Goal: Task Accomplishment & Management: Use online tool/utility

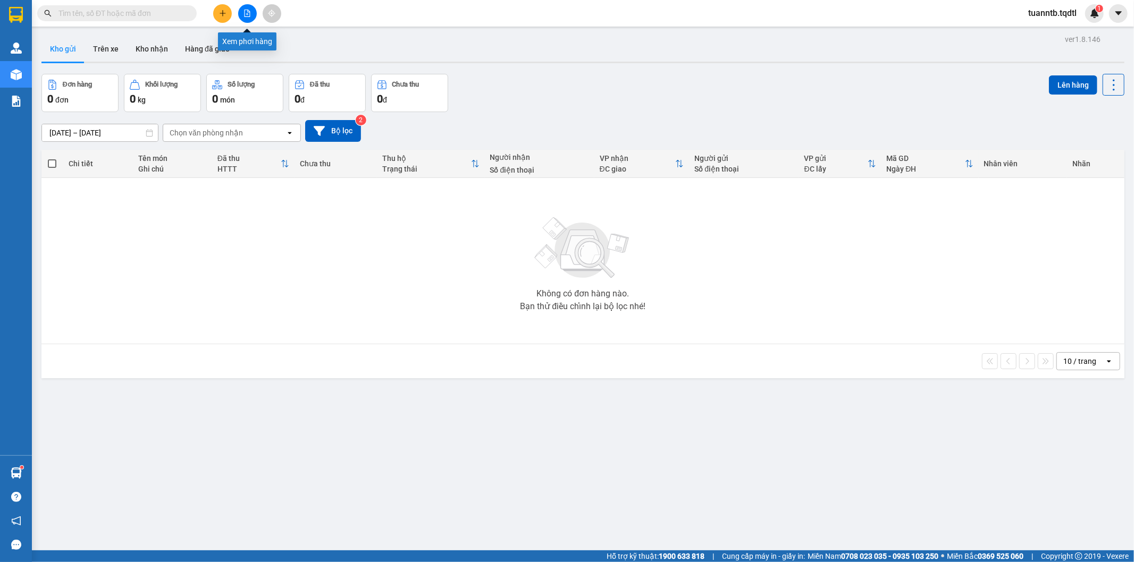
click at [242, 18] on button at bounding box center [247, 13] width 19 height 19
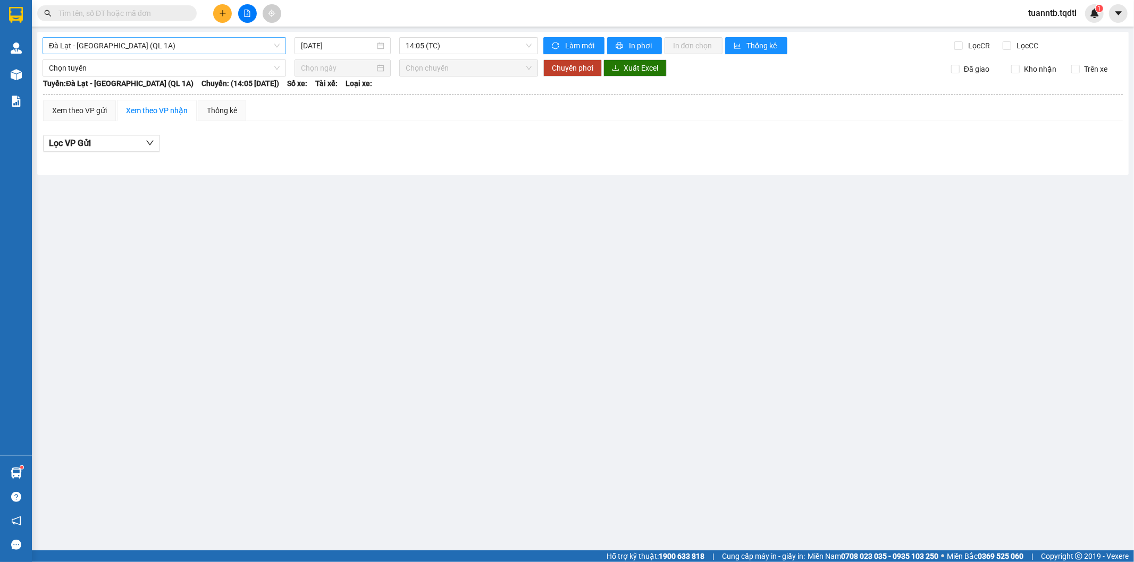
click at [187, 40] on span "Đà Lạt - [GEOGRAPHIC_DATA] (QL 1A)" at bounding box center [164, 46] width 231 height 16
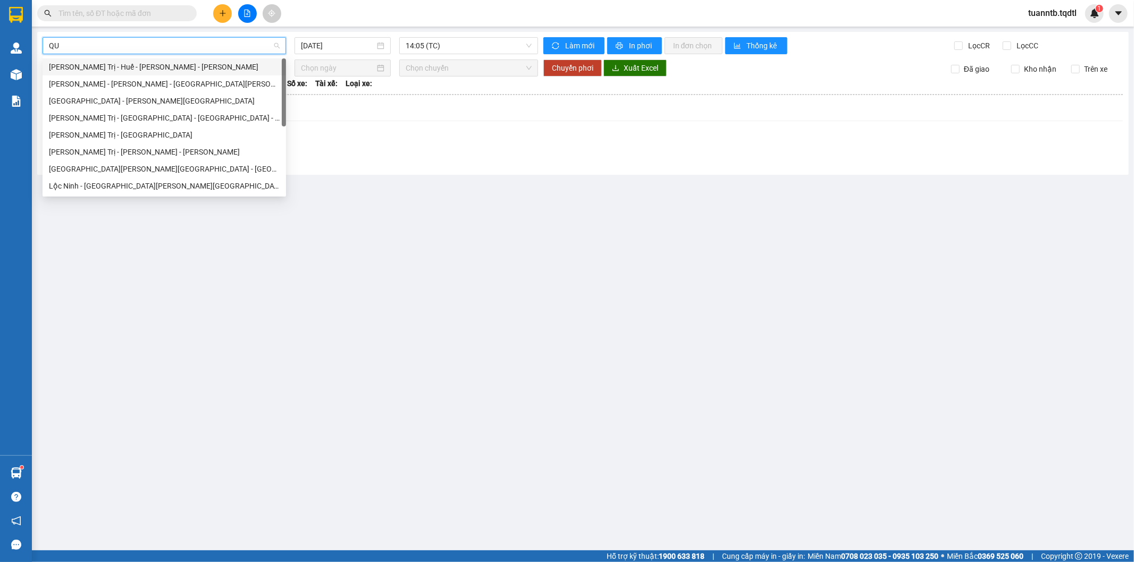
type input "QUA"
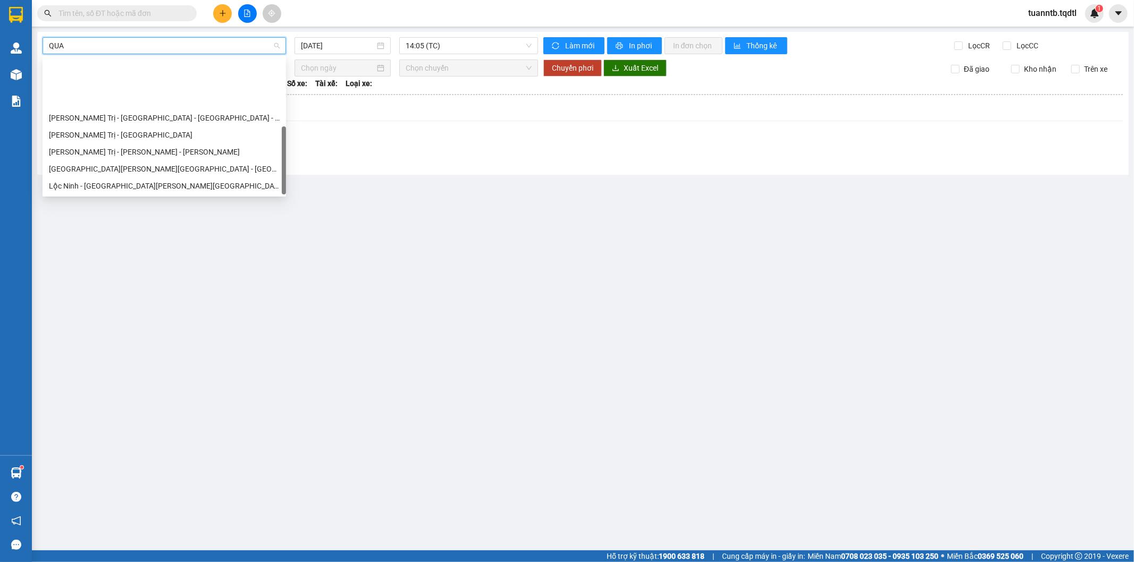
scroll to position [68, 0]
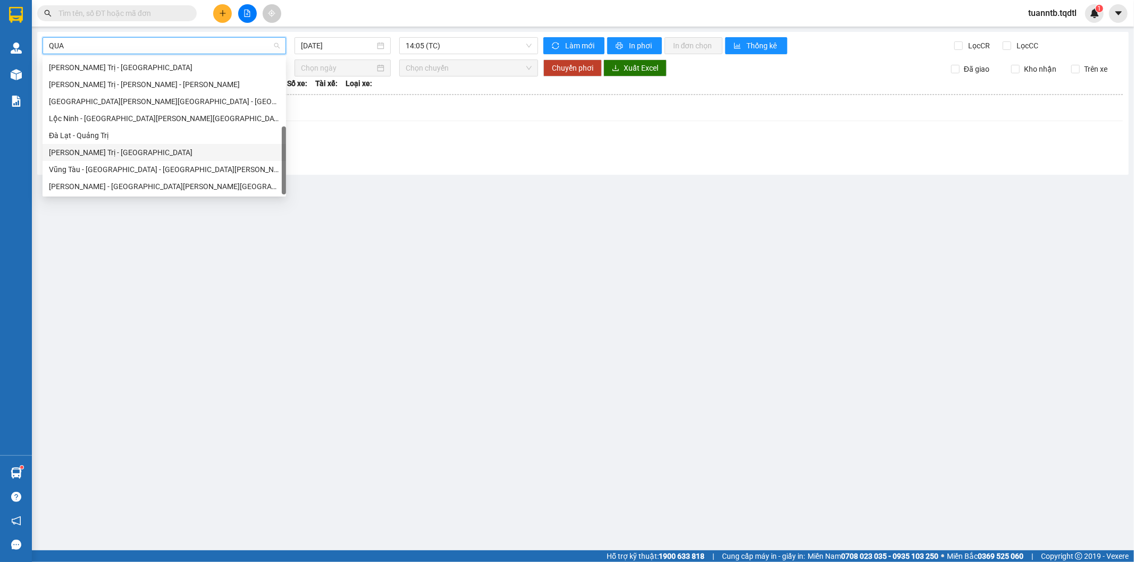
drag, startPoint x: 102, startPoint y: 154, endPoint x: 279, endPoint y: 189, distance: 179.9
click at [105, 152] on div "[PERSON_NAME] Trị - [GEOGRAPHIC_DATA]" at bounding box center [164, 153] width 231 height 12
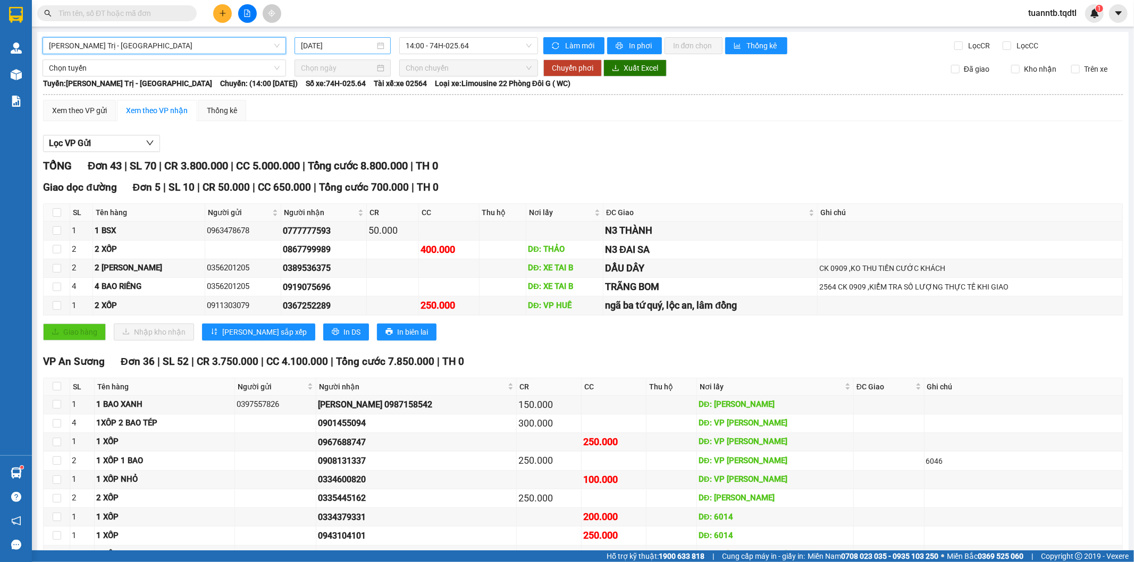
click at [314, 47] on input "[DATE]" at bounding box center [338, 46] width 74 height 12
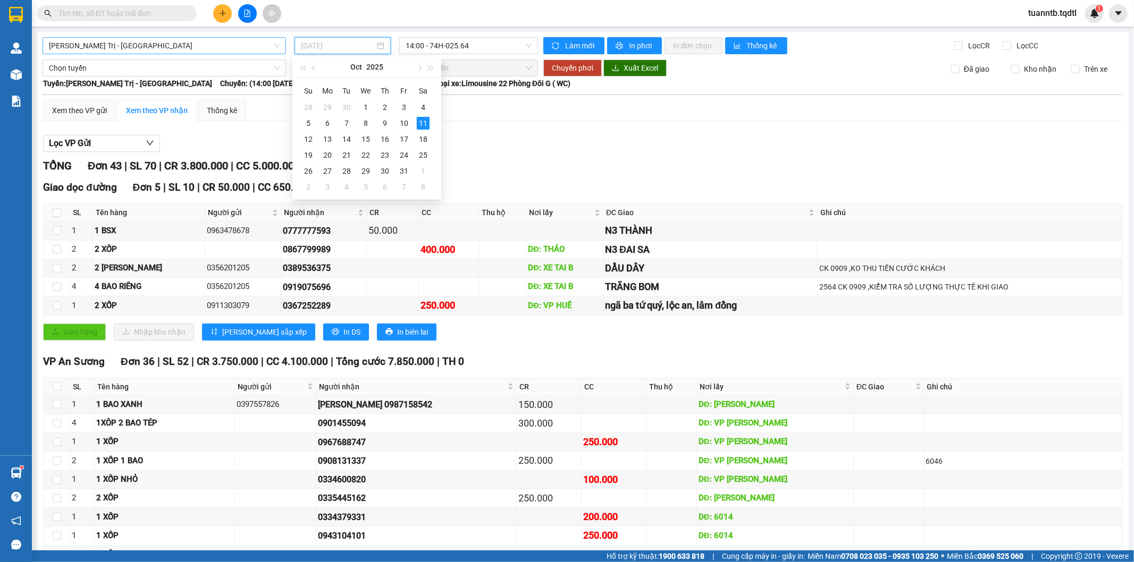
drag, startPoint x: 402, startPoint y: 125, endPoint x: 406, endPoint y: 150, distance: 25.8
click at [403, 125] on div "10" at bounding box center [404, 123] width 13 height 13
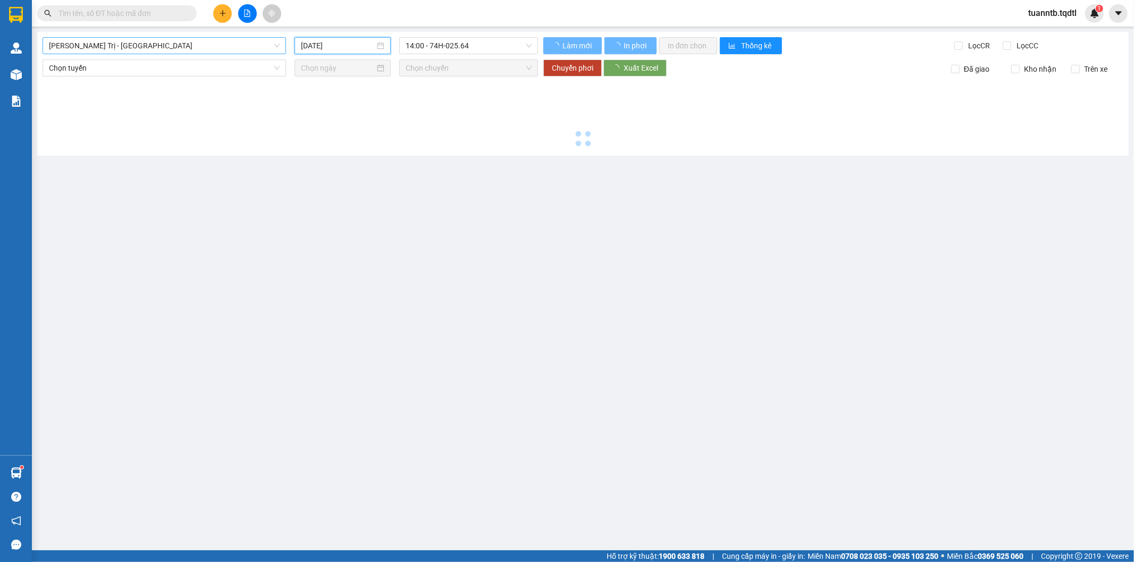
type input "[DATE]"
